Goal: Task Accomplishment & Management: Use online tool/utility

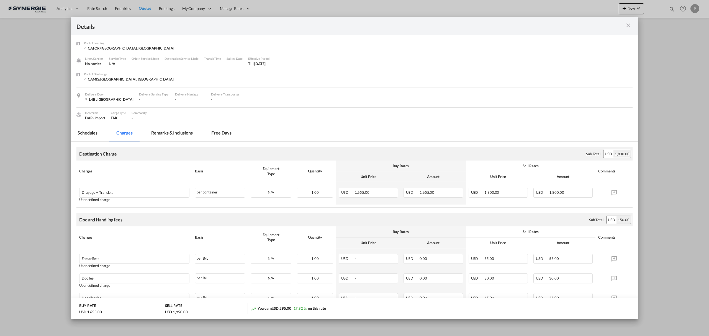
scroll to position [35, 0]
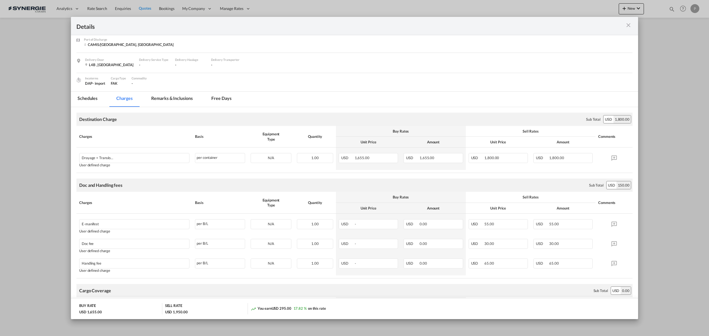
click at [627, 26] on md-icon "icon-close m-3 fg-AAA8AD cursor" at bounding box center [628, 25] width 7 height 7
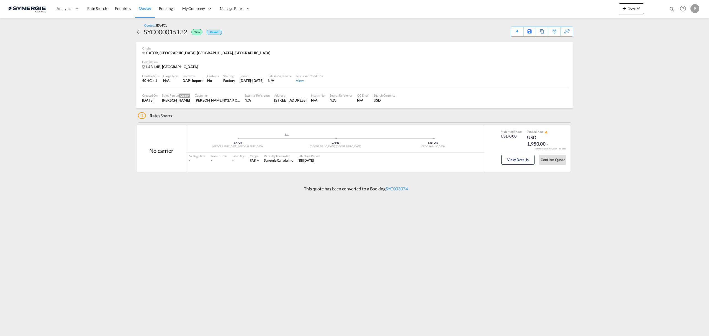
click at [671, 9] on md-icon "icon-magnify" at bounding box center [672, 9] width 6 height 6
click at [585, 12] on select "Bookings Quotes Enquiries" at bounding box center [583, 9] width 26 height 10
select select "Quotes"
click at [570, 4] on select "Bookings Quotes Enquiries" at bounding box center [583, 9] width 26 height 10
click at [604, 11] on input at bounding box center [630, 9] width 69 height 10
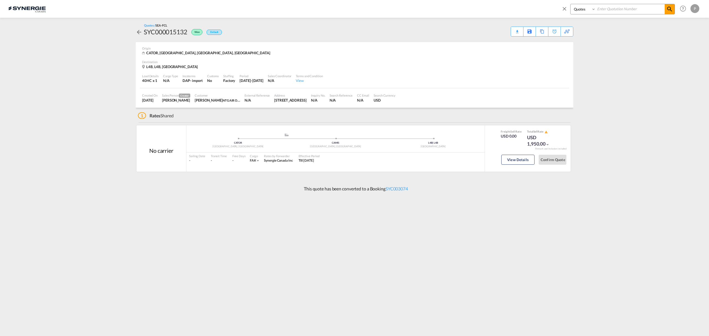
paste input "SYC000012703"
type input "SYC000012703"
click at [668, 10] on md-icon "icon-magnify" at bounding box center [669, 9] width 7 height 7
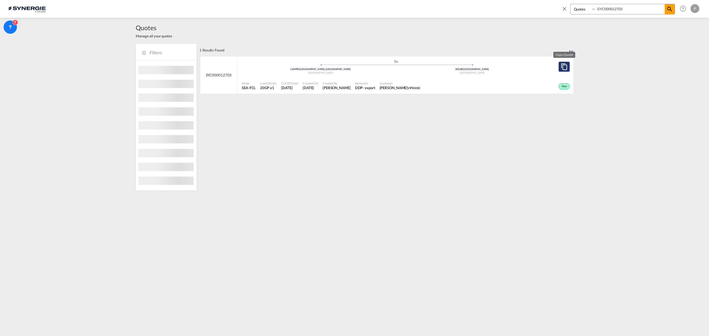
click at [566, 68] on button "Copy Quote" at bounding box center [563, 67] width 11 height 10
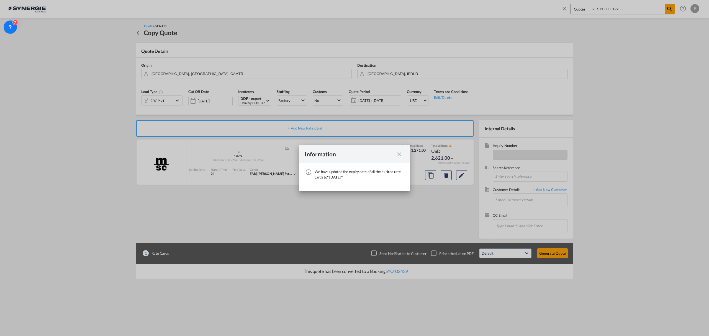
click at [400, 152] on md-icon "icon-close fg-AAA8AD cursor" at bounding box center [399, 154] width 7 height 7
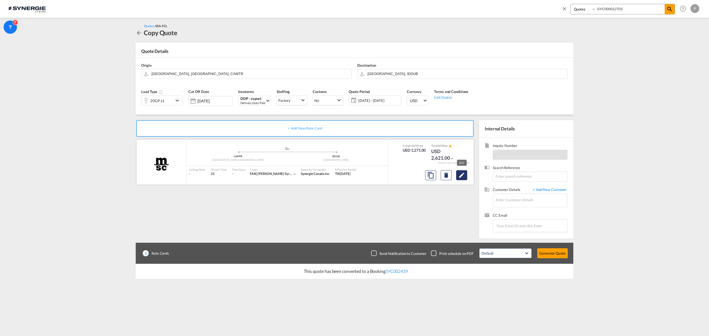
click at [464, 177] on md-icon "Edit" at bounding box center [461, 175] width 7 height 7
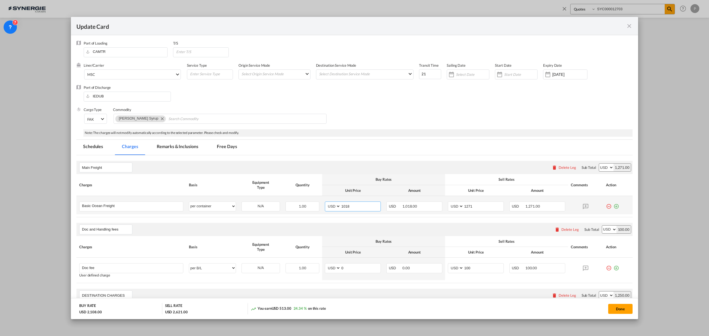
click at [346, 207] on input "1018" at bounding box center [361, 206] width 40 height 8
type input "1166"
type input "1366"
click at [350, 205] on input "1166" at bounding box center [361, 206] width 40 height 8
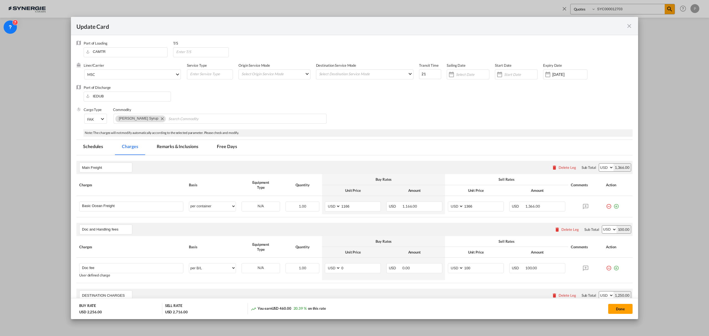
click at [358, 190] on th "Unit Price" at bounding box center [352, 190] width 61 height 11
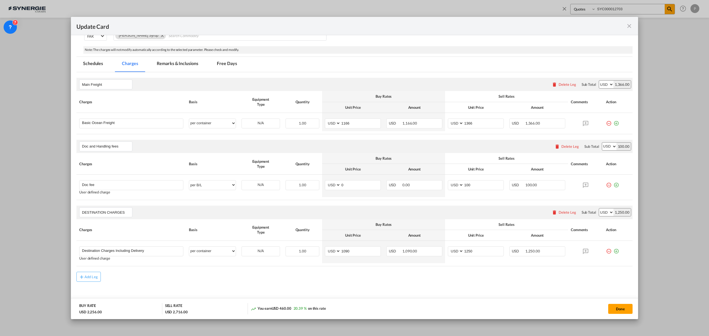
scroll to position [99, 0]
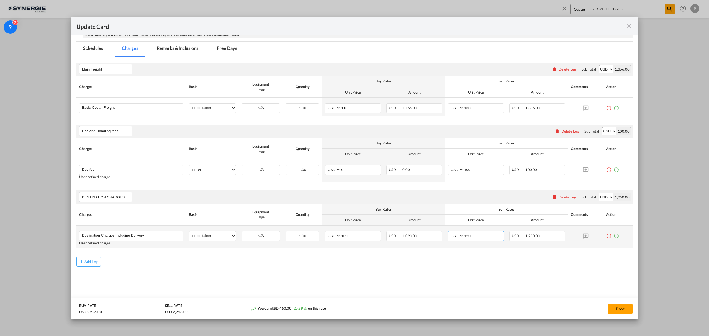
click at [467, 236] on input "1250" at bounding box center [483, 235] width 40 height 8
click at [466, 236] on input "1250" at bounding box center [483, 235] width 40 height 8
type input "1270"
click at [353, 239] on input "1090" at bounding box center [361, 235] width 40 height 8
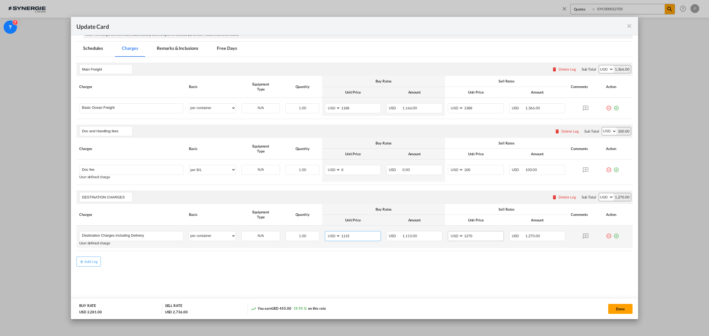
type input "1115"
drag, startPoint x: 478, startPoint y: 235, endPoint x: 466, endPoint y: 235, distance: 12.7
click at [466, 235] on input "1270" at bounding box center [483, 235] width 40 height 8
type input "1290"
click at [494, 270] on md-content "Main Freight Please enter leg name Leg Name Already Exists Delete Leg Sub Total…" at bounding box center [354, 181] width 556 height 248
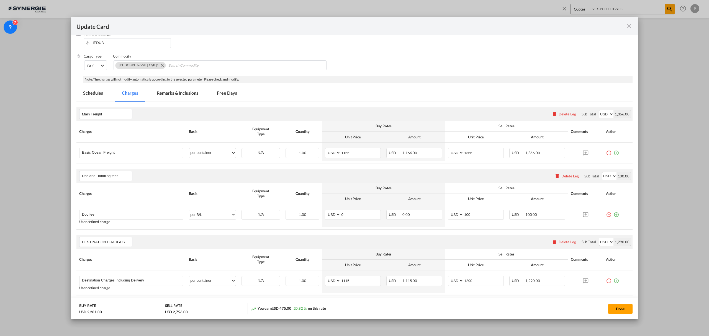
scroll to position [0, 0]
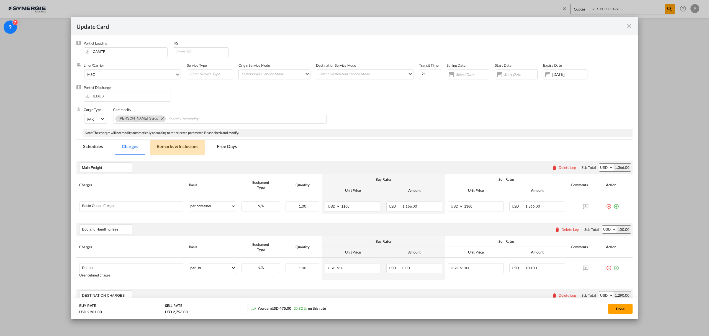
click at [172, 148] on md-tab-item "Remarks & Inclusions" at bounding box center [177, 147] width 55 height 15
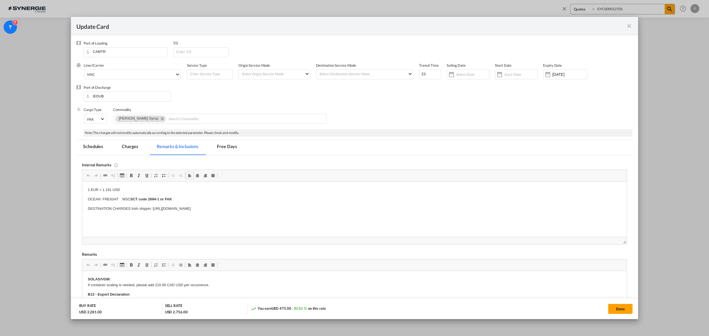
drag, startPoint x: 111, startPoint y: 189, endPoint x: 108, endPoint y: 189, distance: 3.4
drag, startPoint x: 111, startPoint y: 189, endPoint x: 103, endPoint y: 187, distance: 8.9
click at [103, 187] on html "1 EUR = 1.191 USD OCEAN FREIGHT MSC SCT code 2694-1 or FAK DESTINATION CHARGES …" at bounding box center [354, 199] width 544 height 35
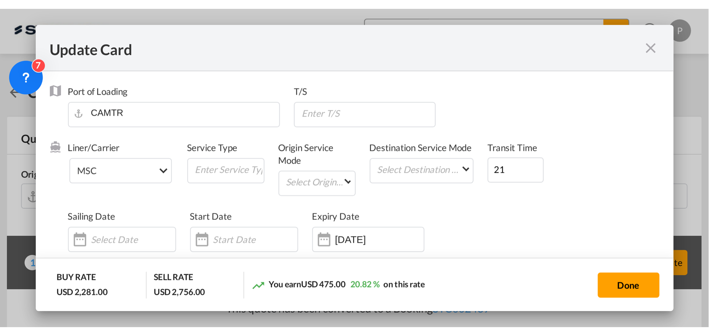
scroll to position [109, 0]
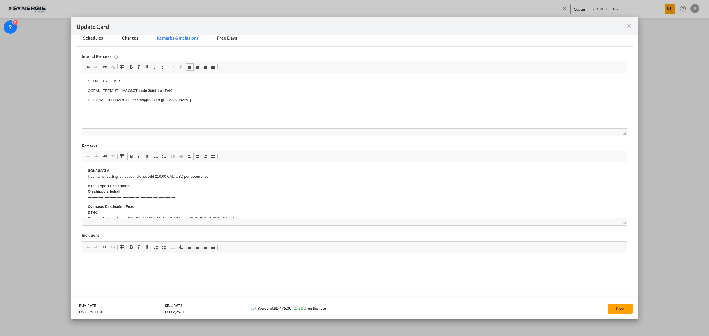
drag, startPoint x: 302, startPoint y: 100, endPoint x: 152, endPoint y: 104, distance: 149.3
click at [152, 104] on html "1 EUR = 1.203 USD OCEAN FREIGHT MSC SCT code 2694-1 or FAK DESTINATION CHARGES …" at bounding box center [354, 90] width 544 height 35
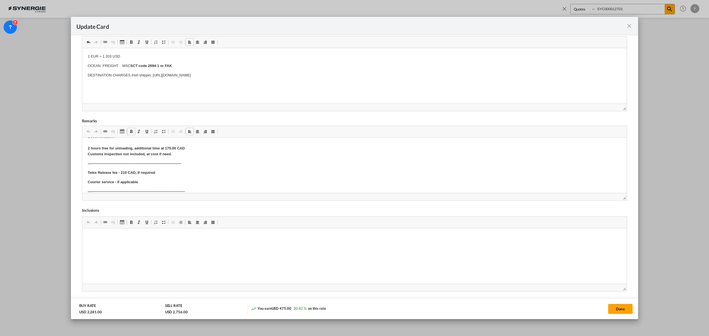
scroll to position [74, 0]
click at [626, 309] on button "Done" at bounding box center [620, 309] width 24 height 10
type input "29 Oct 2025"
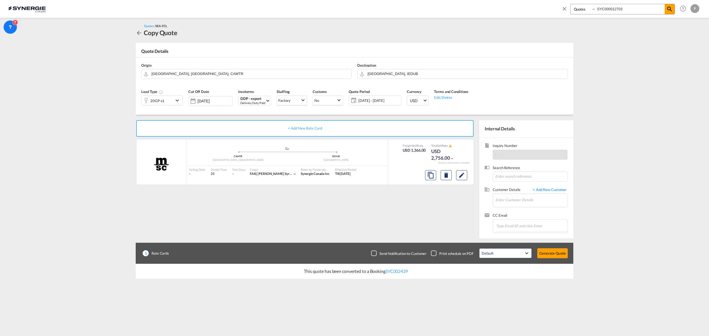
scroll to position [0, 0]
click at [513, 196] on input "Enter Customer Details" at bounding box center [531, 200] width 72 height 12
click at [529, 202] on input "marie jo" at bounding box center [531, 200] width 72 height 12
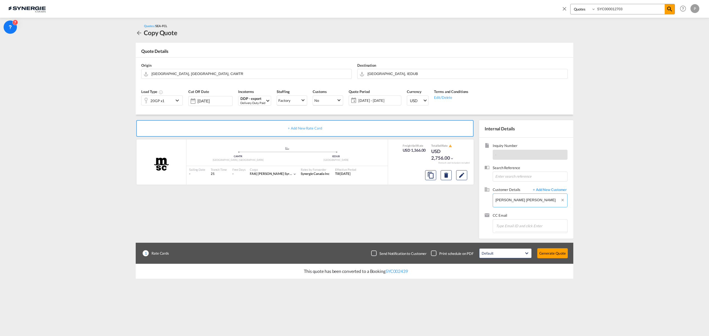
click at [508, 200] on input "marie jo" at bounding box center [531, 200] width 72 height 12
paste input "-josee@vifranc.com"
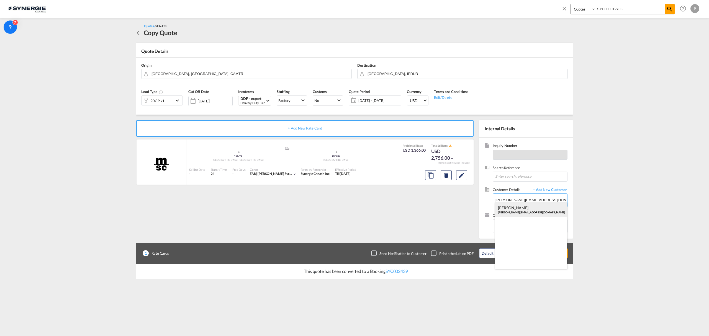
click at [521, 212] on div "Marie-Josee Lemire marie-josee@vifranc.com | VIFRANC" at bounding box center [531, 209] width 72 height 15
type input "VIFRANC, Marie-Josee Lemire, marie-josee@vifranc.com"
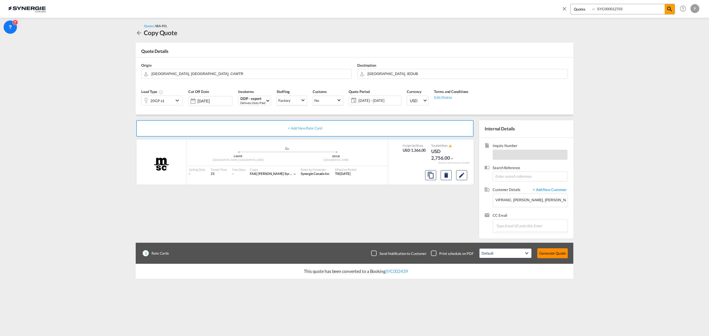
click at [545, 255] on button "Generate Quote" at bounding box center [552, 253] width 30 height 10
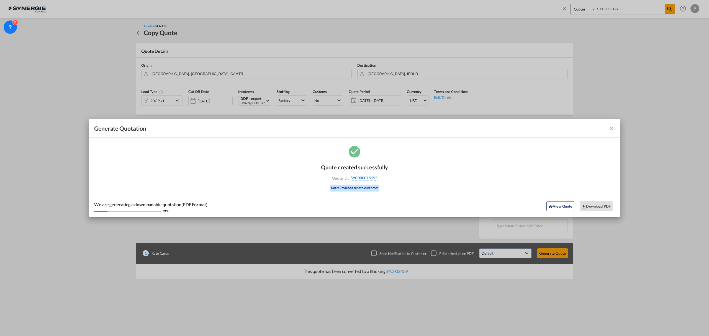
drag, startPoint x: 380, startPoint y: 180, endPoint x: 377, endPoint y: 180, distance: 3.3
click at [377, 180] on div "Quote ID : SYC000015155" at bounding box center [354, 178] width 64 height 5
copy div "SYC000015155"
click at [596, 209] on button "Download PDF" at bounding box center [595, 206] width 33 height 10
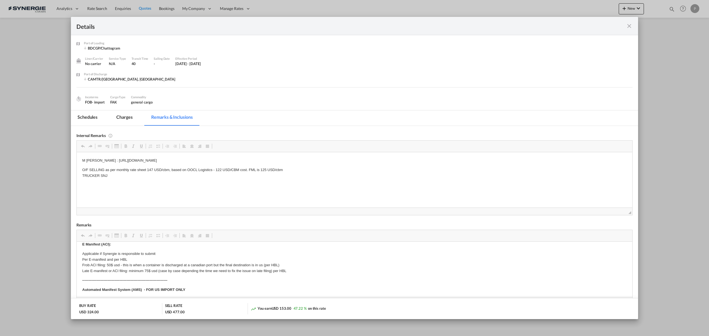
scroll to position [74, 0]
